Goal: Task Accomplishment & Management: Complete application form

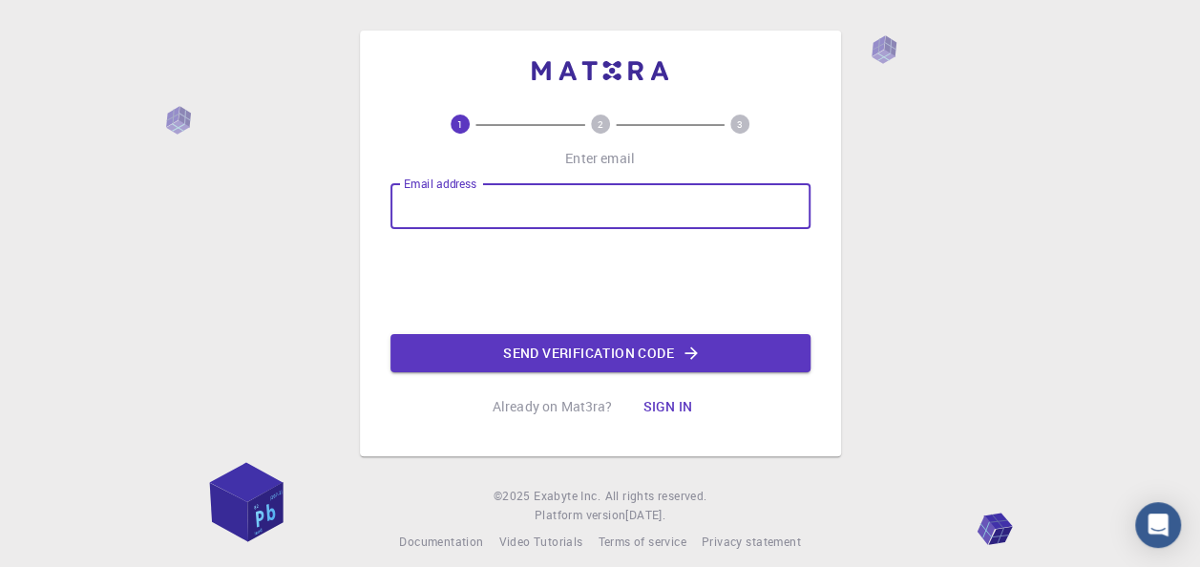
type input "[EMAIL_ADDRESS][DOMAIN_NAME]"
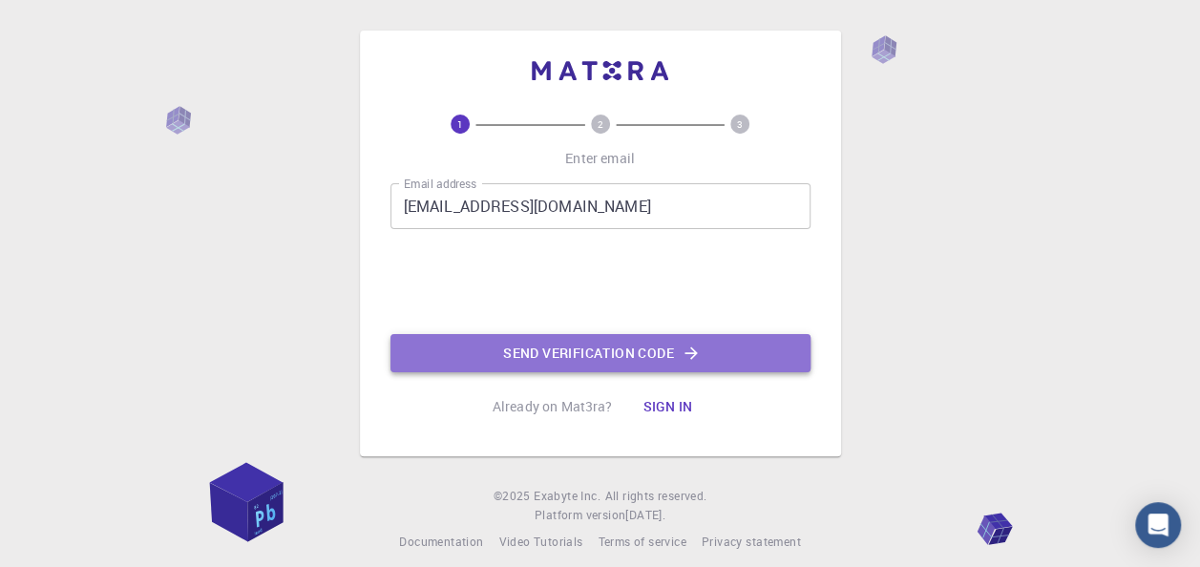
click at [620, 360] on button "Send verification code" at bounding box center [600, 353] width 420 height 38
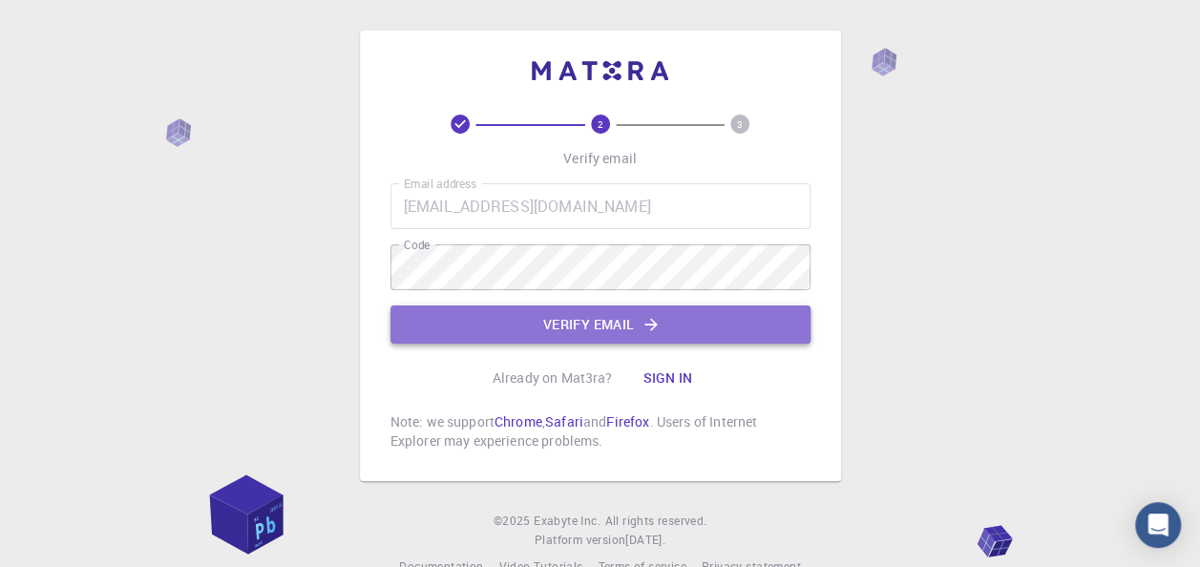
click at [621, 320] on button "Verify email" at bounding box center [600, 324] width 420 height 38
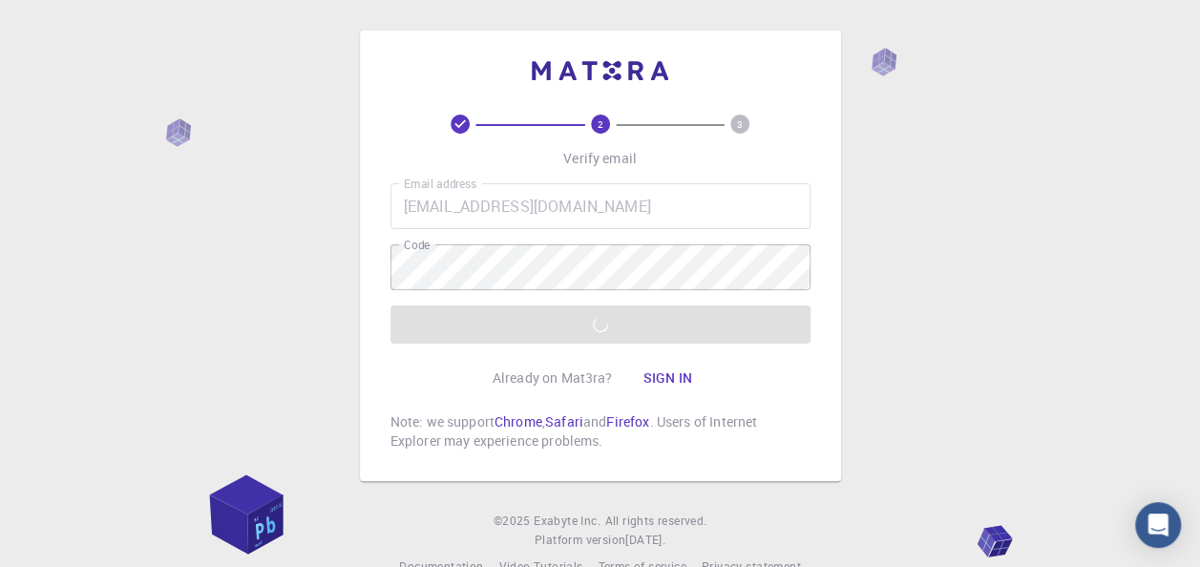
click at [561, 326] on div "Email address [EMAIL_ADDRESS][DOMAIN_NAME] Email address Code Code Verify email" at bounding box center [600, 263] width 420 height 160
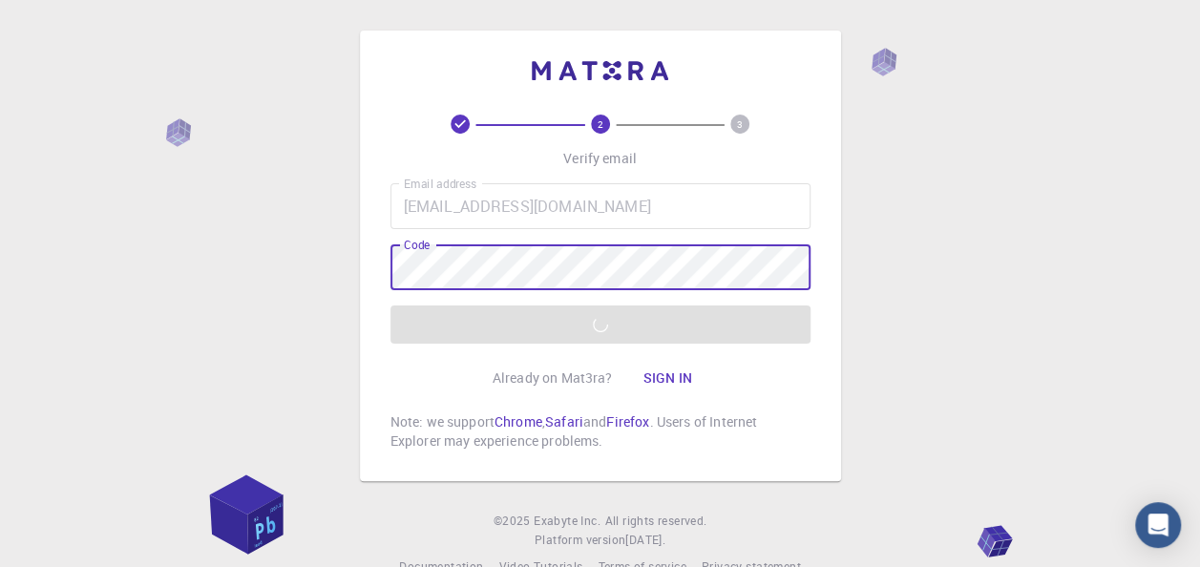
click at [382, 261] on div "2 3 Verify email Email address [EMAIL_ADDRESS][DOMAIN_NAME] Email address Code …" at bounding box center [600, 256] width 481 height 451
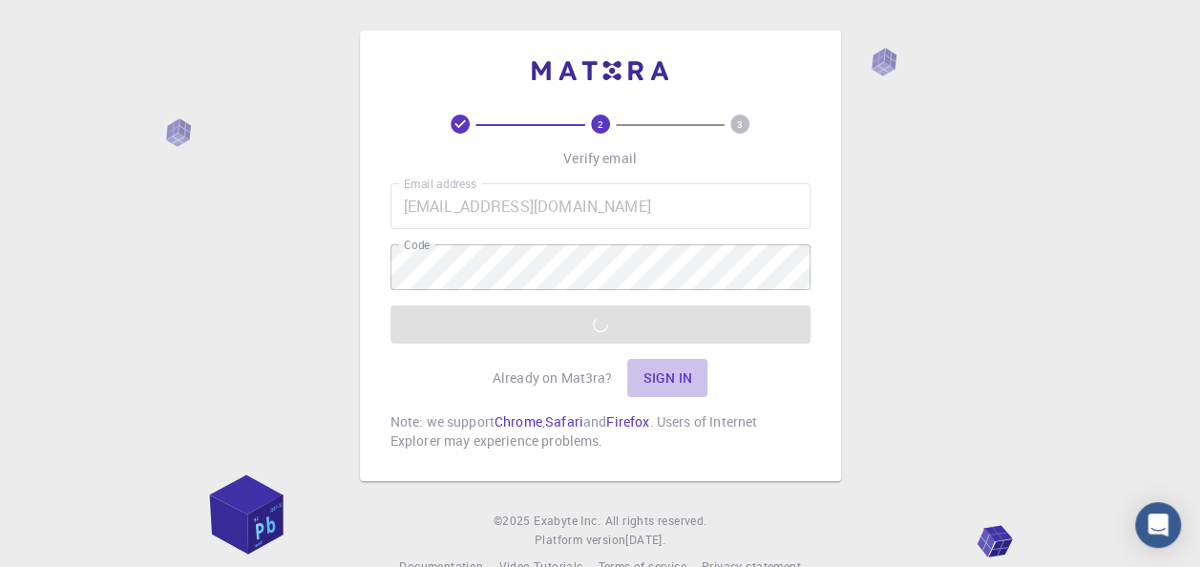
click at [674, 374] on button "Sign in" at bounding box center [667, 378] width 80 height 38
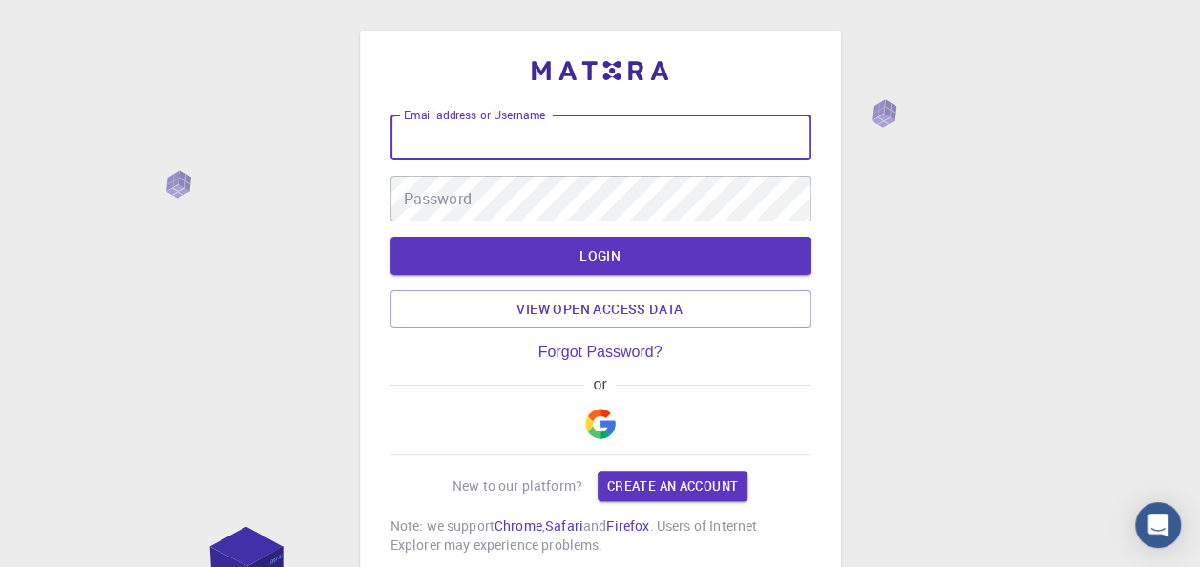
click at [557, 136] on input "Email address or Username" at bounding box center [600, 138] width 420 height 46
type input "[EMAIL_ADDRESS][DOMAIN_NAME]"
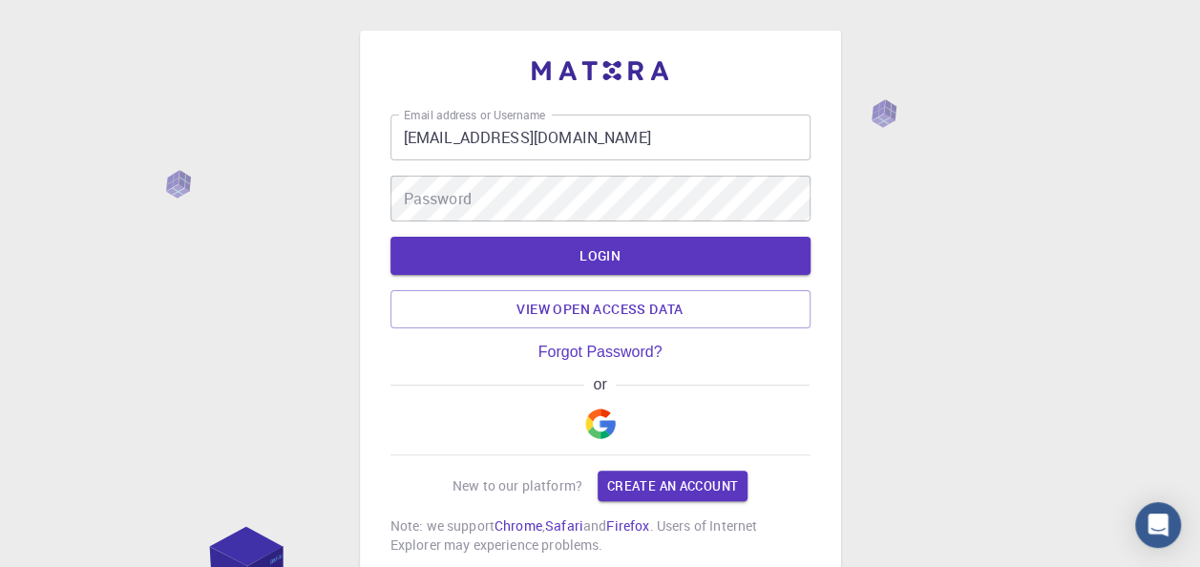
click at [564, 426] on div "or" at bounding box center [600, 415] width 420 height 79
click at [680, 489] on link "Create an account" at bounding box center [673, 486] width 150 height 31
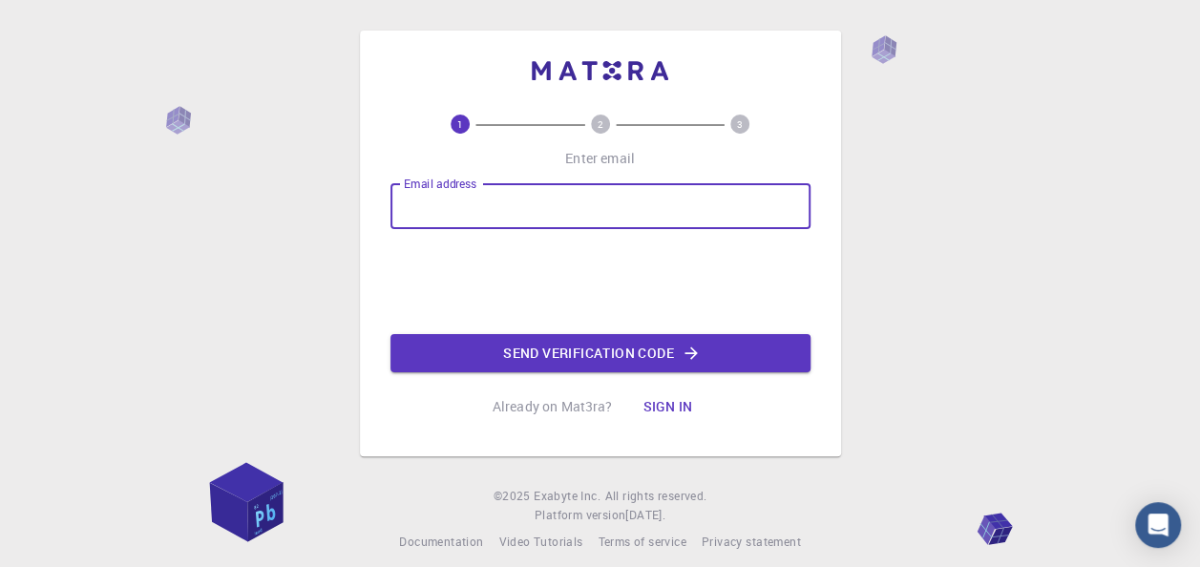
click at [502, 193] on input "Email address" at bounding box center [600, 206] width 420 height 46
type input "[EMAIL_ADDRESS][DOMAIN_NAME]"
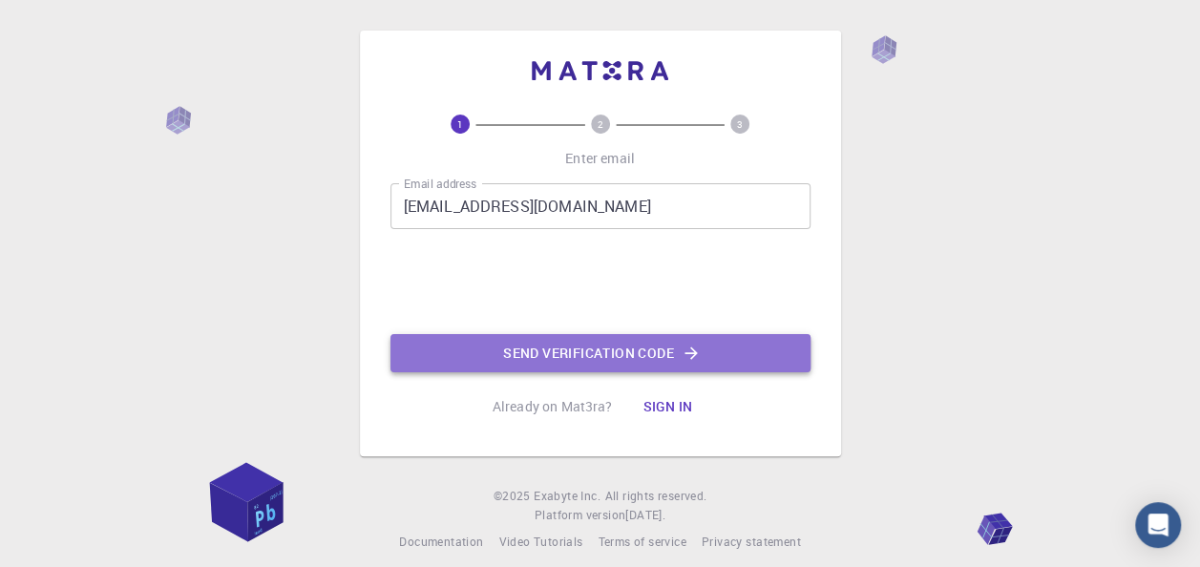
click at [582, 349] on button "Send verification code" at bounding box center [600, 353] width 420 height 38
